Goal: Transaction & Acquisition: Download file/media

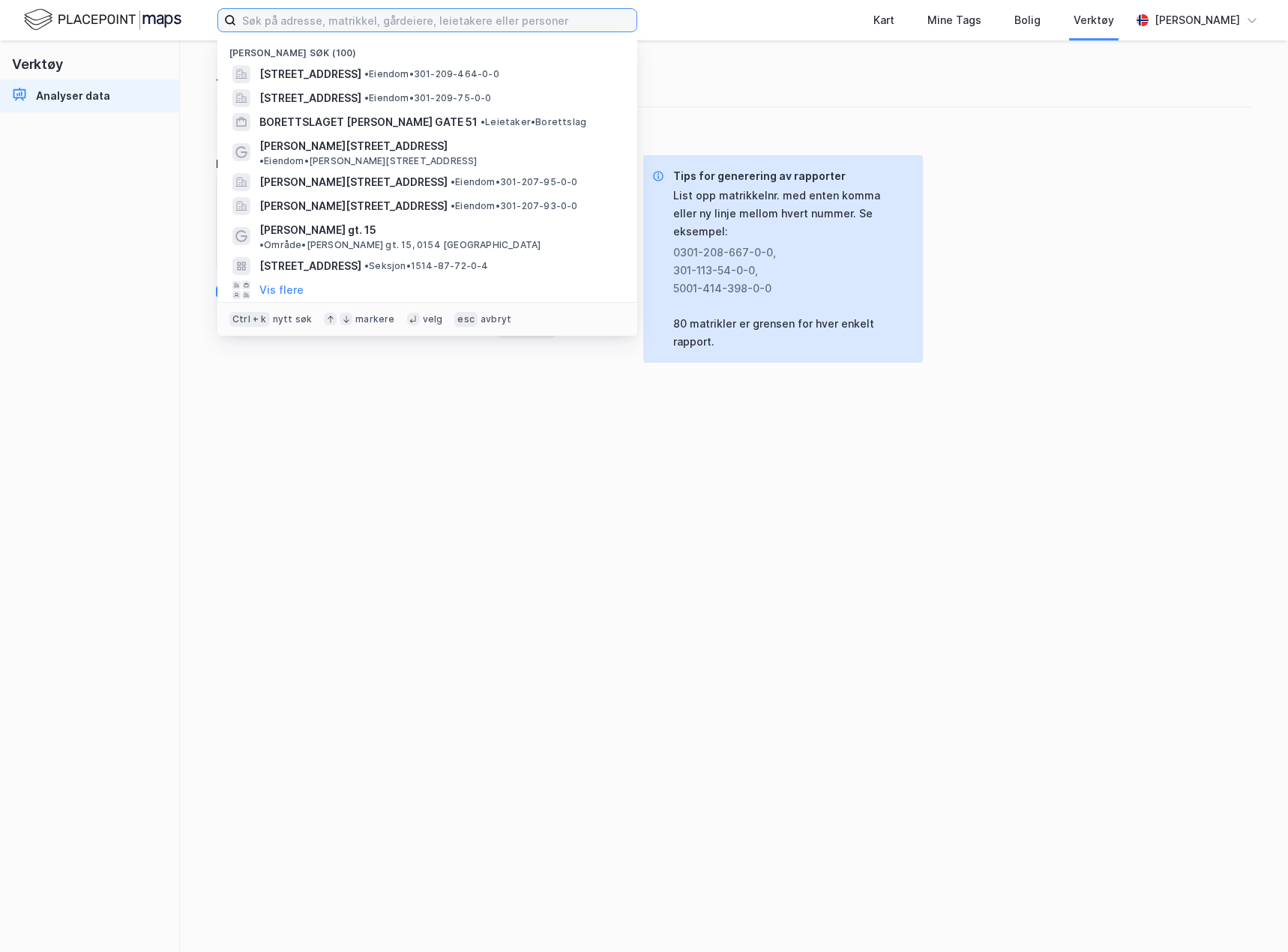
click at [385, 24] on input at bounding box center [436, 20] width 401 height 23
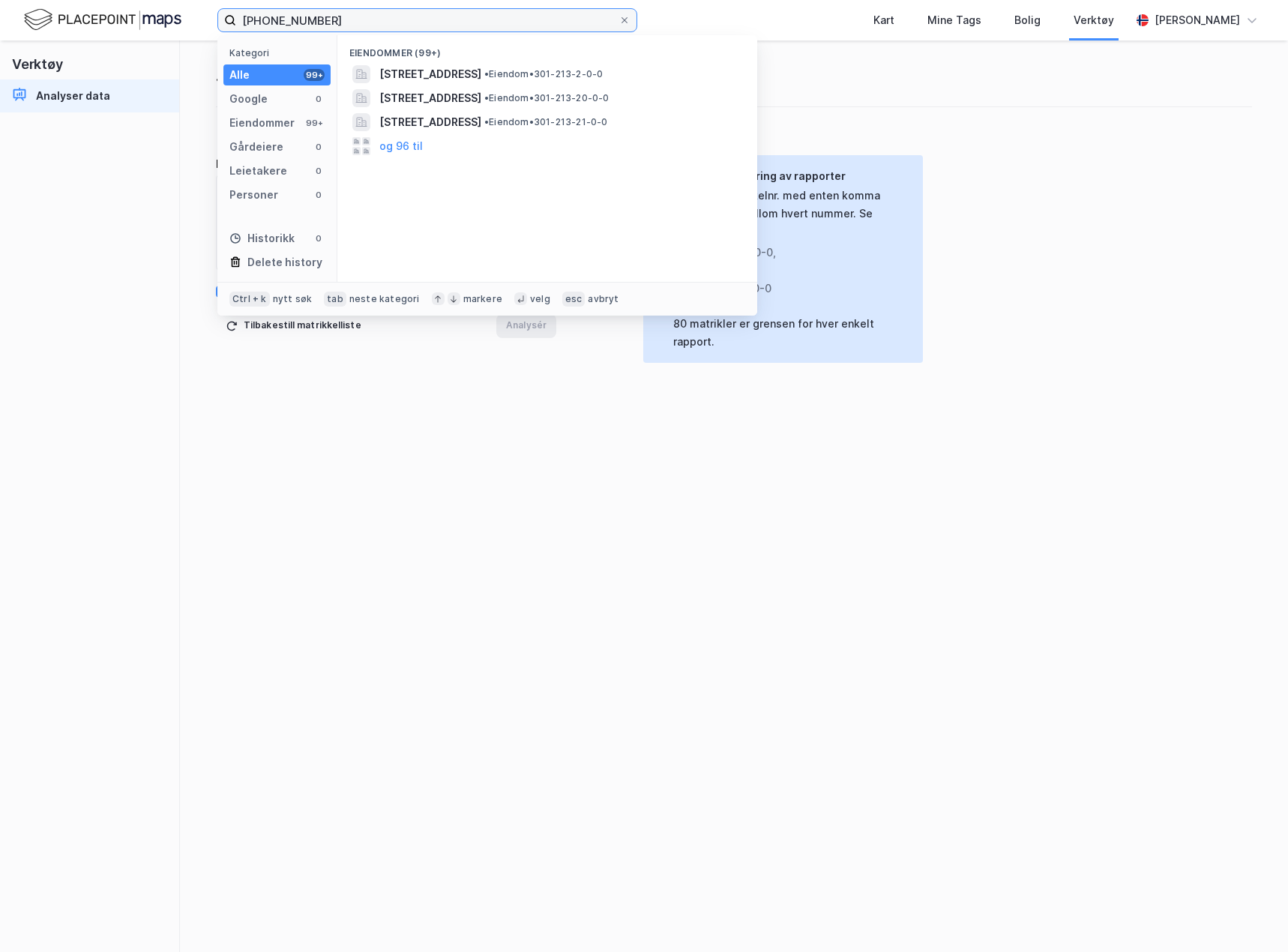
type input "[PHONE_NUMBER]"
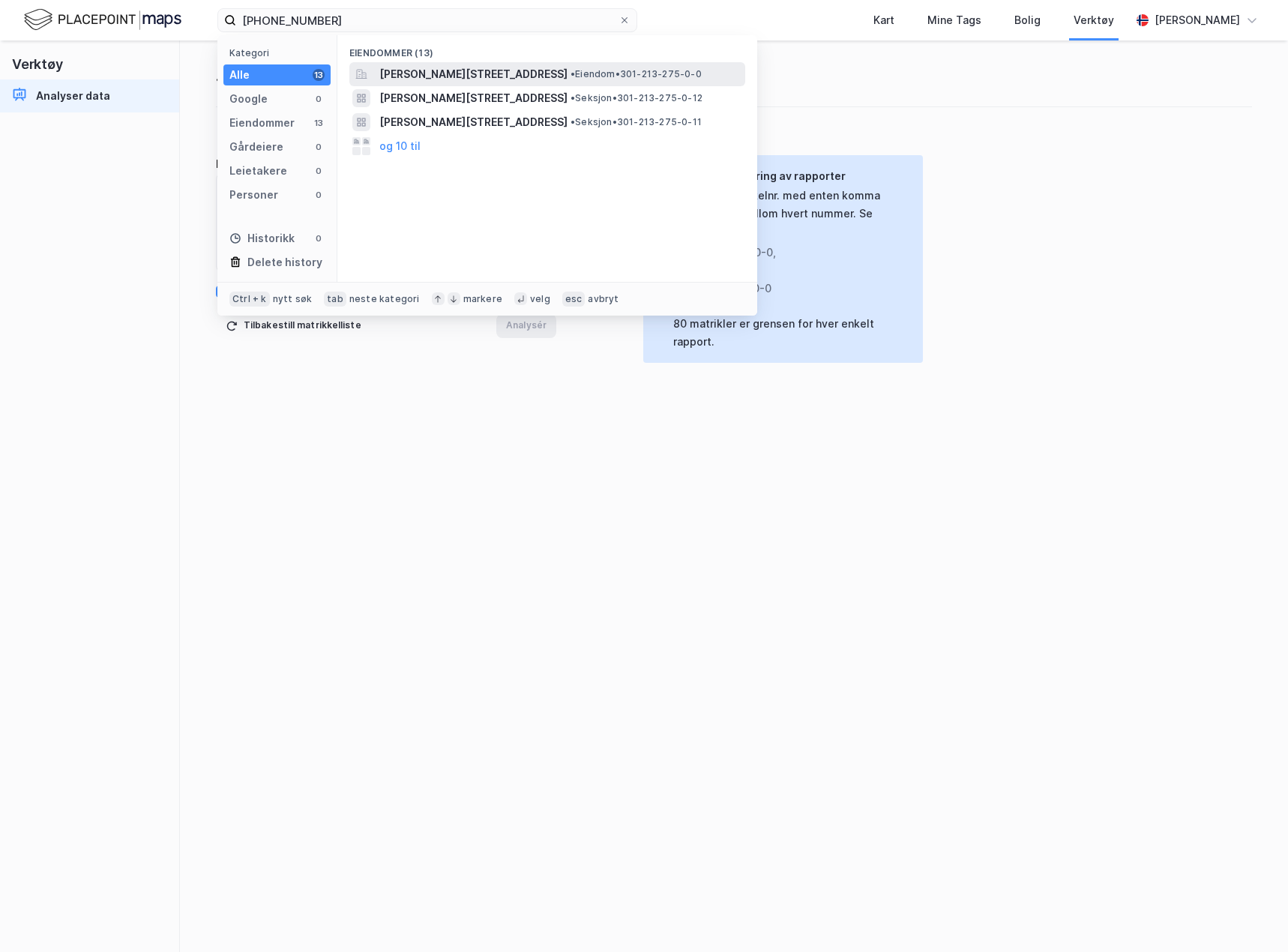
click at [446, 74] on span "[PERSON_NAME][STREET_ADDRESS]" at bounding box center [473, 74] width 188 height 18
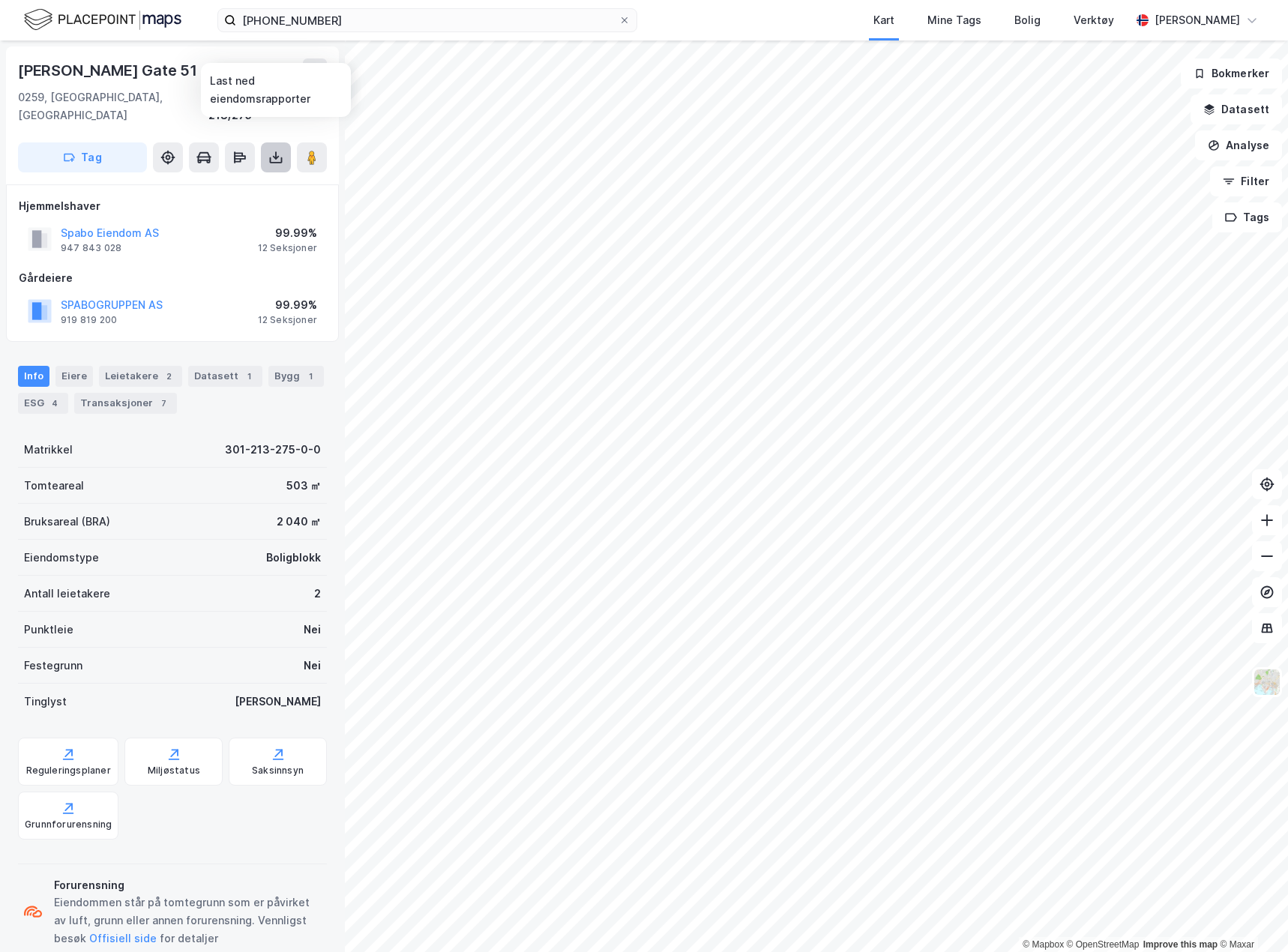
click at [268, 148] on button at bounding box center [276, 157] width 30 height 30
click at [242, 182] on div "Last ned grunnbok" at bounding box center [202, 187] width 87 height 12
